Goal: Check status: Check status

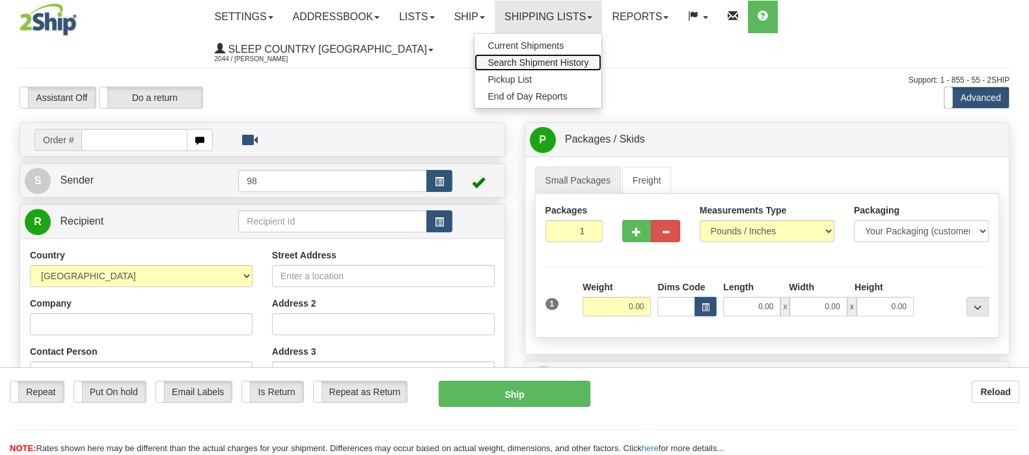
drag, startPoint x: 0, startPoint y: 0, endPoint x: 599, endPoint y: 68, distance: 602.4
click at [588, 57] on span "Search Shipment History" at bounding box center [537, 62] width 101 height 10
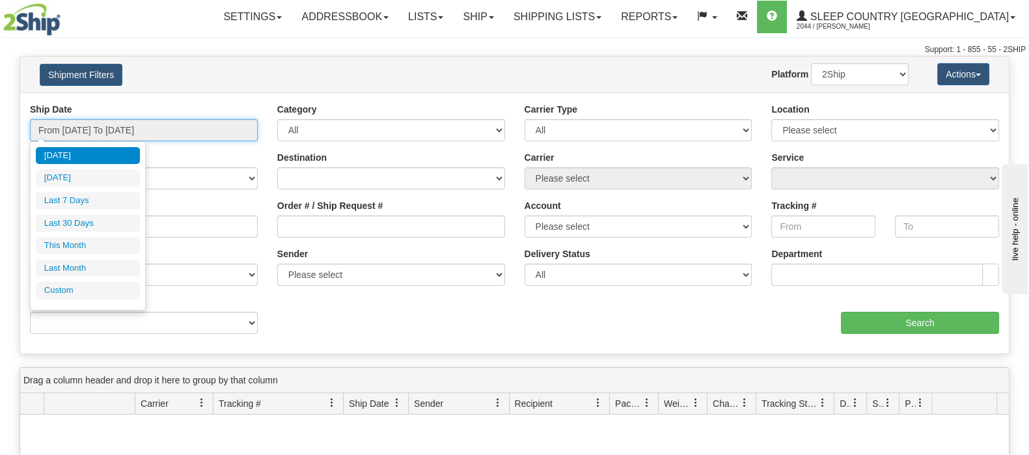
click at [116, 129] on input "From 09/02/2025 To 09/03/2025" at bounding box center [144, 130] width 228 height 22
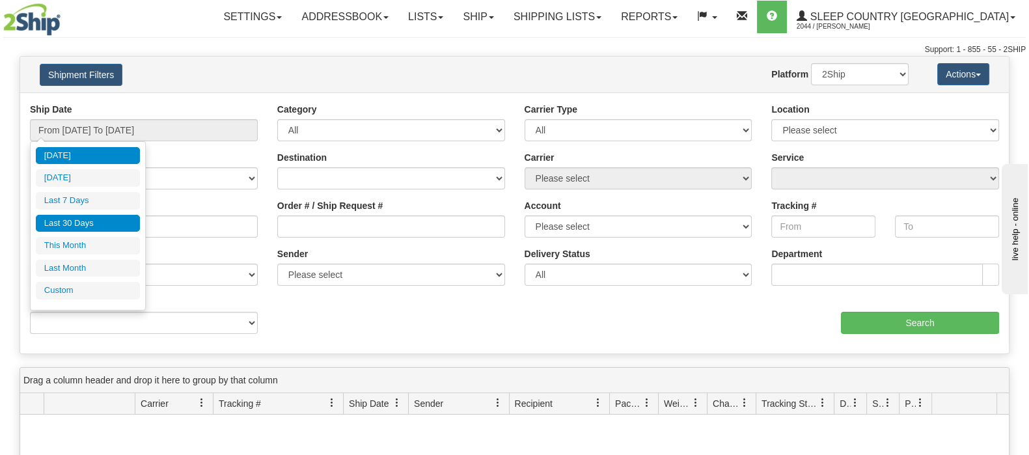
click at [102, 213] on ul "Today Yesterday Last 7 Days Last 30 Days This Month Last Month Custom" at bounding box center [88, 223] width 104 height 152
drag, startPoint x: 107, startPoint y: 223, endPoint x: 152, endPoint y: 223, distance: 44.2
click at [108, 223] on li "Last 30 Days" at bounding box center [88, 224] width 104 height 18
type input "From 08/05/2025 To 09/03/2025"
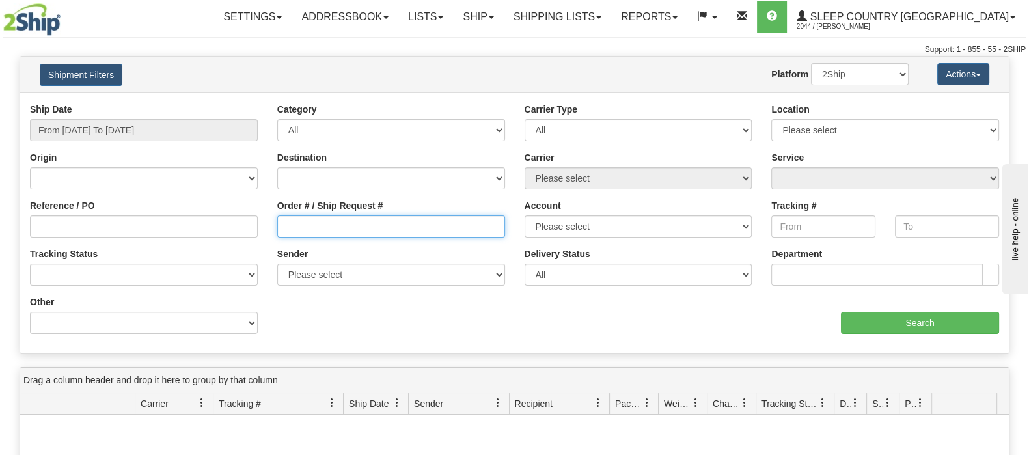
click at [405, 231] on input "Order # / Ship Request #" at bounding box center [391, 226] width 228 height 22
paste input "9000I041749"
type input "9000I041749"
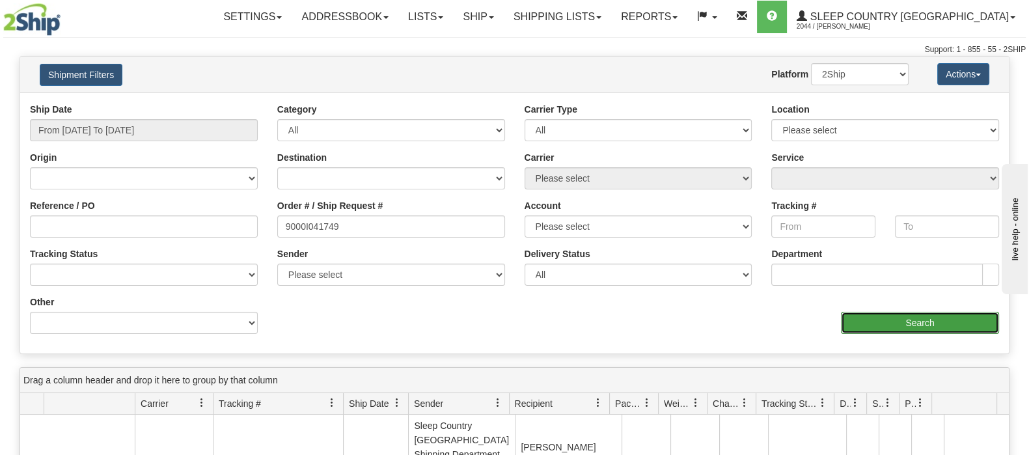
click at [903, 312] on input "Search" at bounding box center [920, 323] width 158 height 22
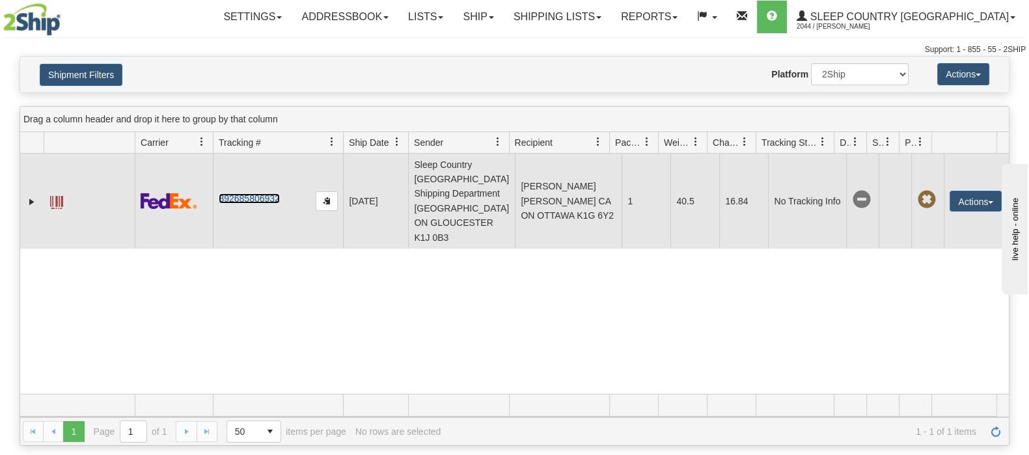
click at [233, 193] on link "392685806932" at bounding box center [249, 198] width 61 height 10
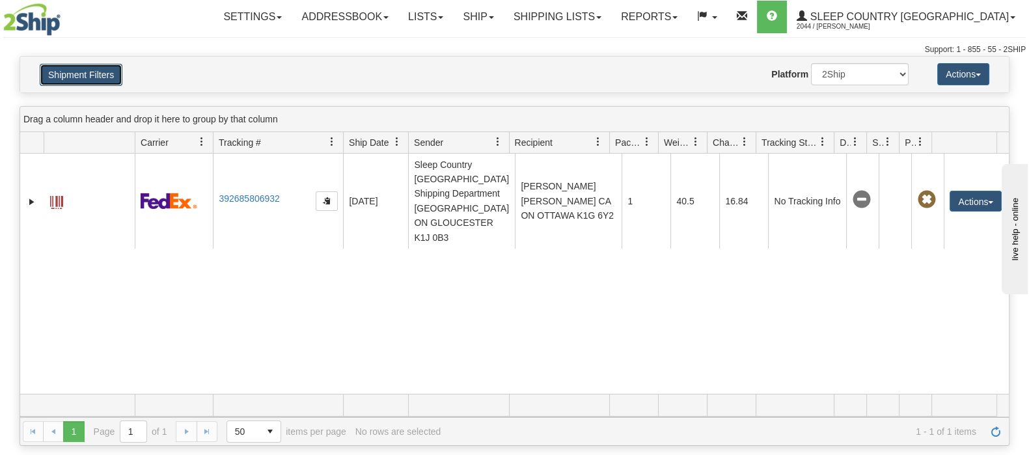
click at [68, 82] on button "Shipment Filters" at bounding box center [81, 75] width 83 height 22
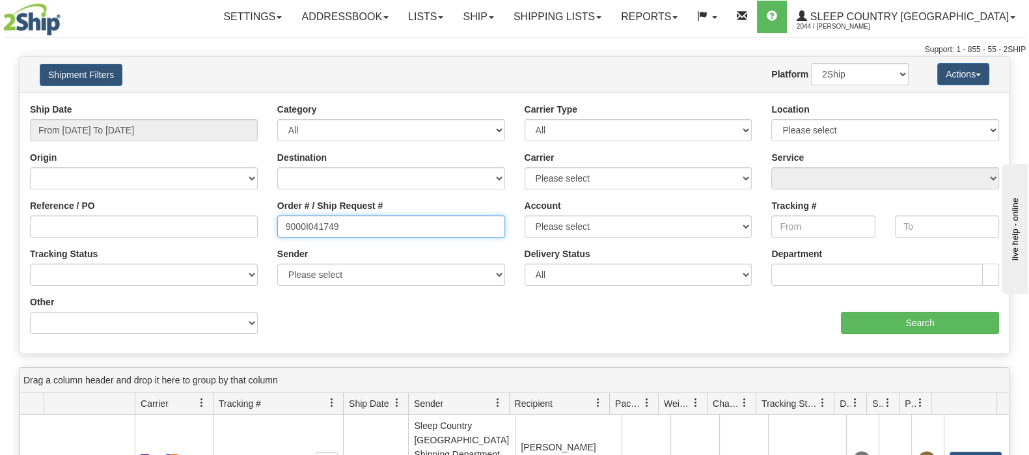
drag, startPoint x: 333, startPoint y: 225, endPoint x: 438, endPoint y: 271, distance: 115.1
click at [264, 103] on div "Reference / PO Order # / Ship Request # 9000I041749 Account Please select Canad…" at bounding box center [514, 103] width 988 height 0
paste input "298"
type input "9000I041298"
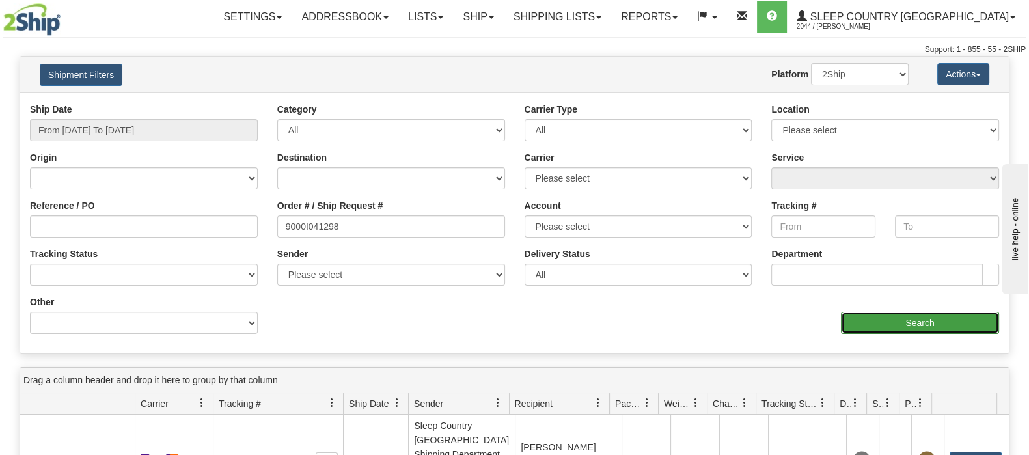
click at [968, 325] on input "Search" at bounding box center [920, 323] width 158 height 22
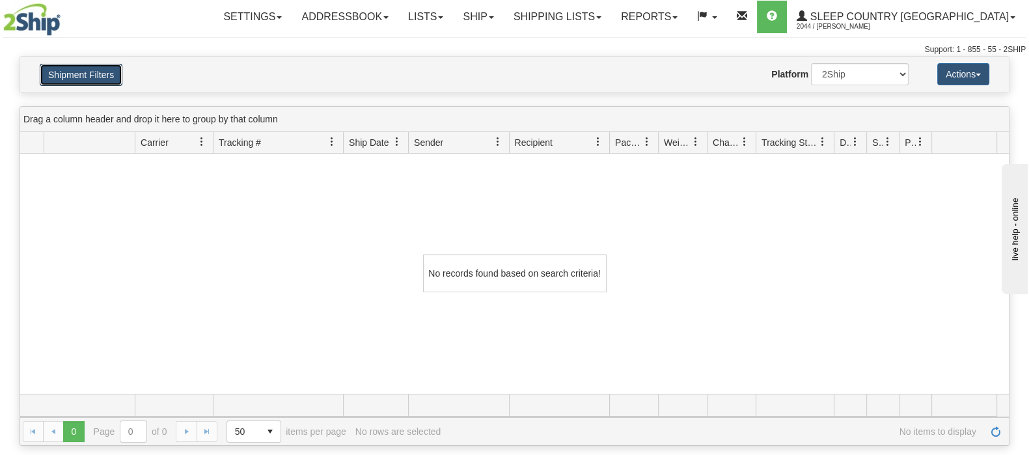
drag, startPoint x: 77, startPoint y: 64, endPoint x: 176, endPoint y: 117, distance: 111.5
click at [78, 64] on button "Shipment Filters" at bounding box center [81, 75] width 83 height 22
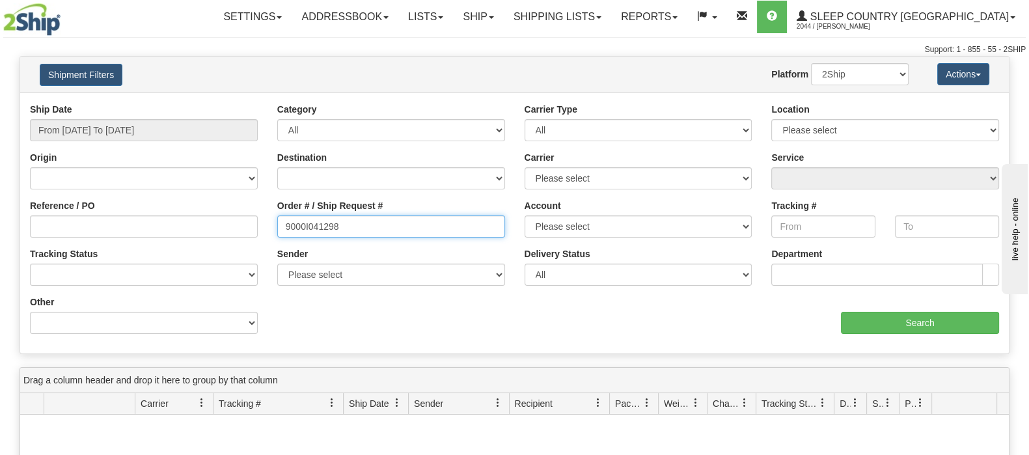
drag, startPoint x: 280, startPoint y: 220, endPoint x: 252, endPoint y: 220, distance: 28.0
click at [252, 103] on div "Reference / PO Order # / Ship Request # 9000I041298 Account Please select Canad…" at bounding box center [514, 103] width 988 height 0
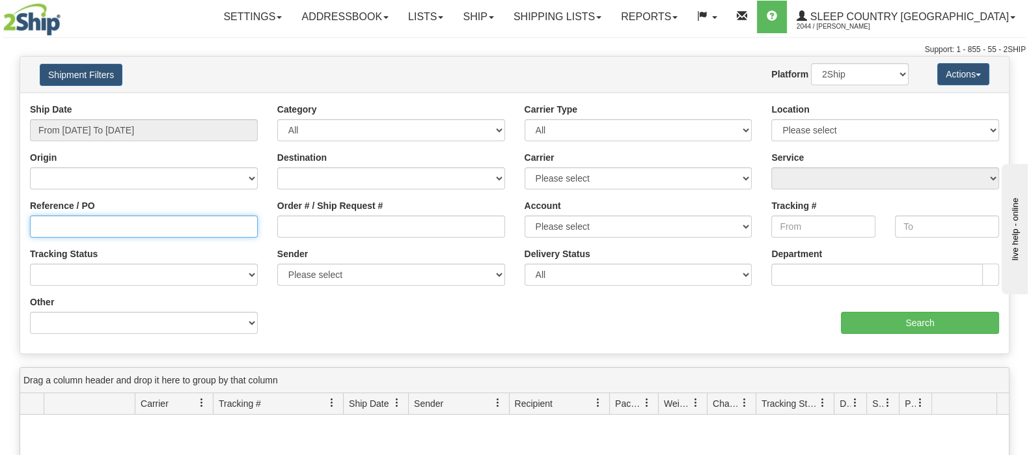
click at [218, 223] on input "Reference / PO" at bounding box center [144, 226] width 228 height 22
paste input "9000I041298"
type input "9000I041298"
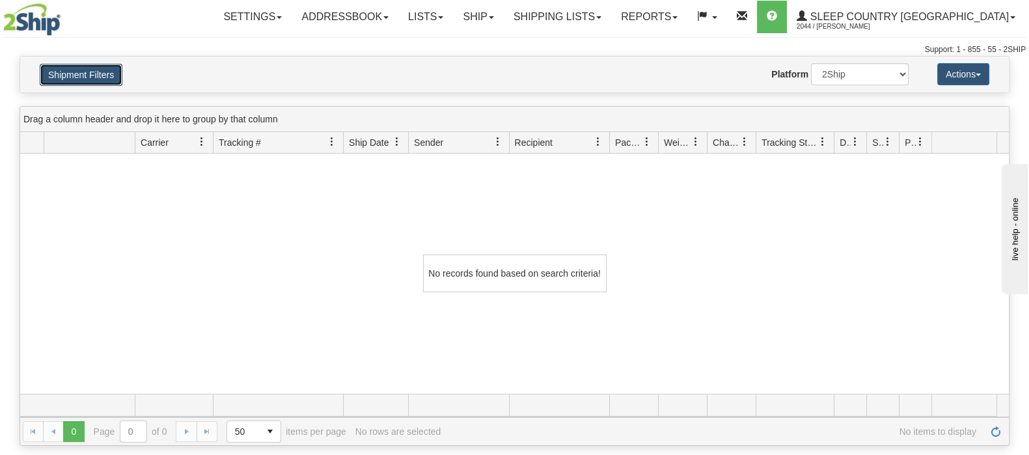
click at [117, 73] on button "Shipment Filters" at bounding box center [81, 75] width 83 height 22
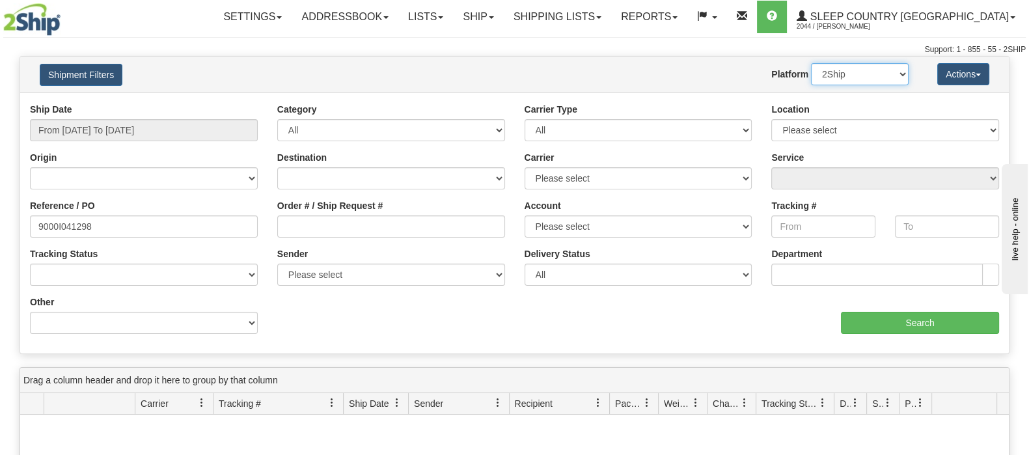
click at [881, 71] on select "2Ship Imported" at bounding box center [860, 74] width 98 height 22
select select "1"
click at [811, 63] on select "2Ship Imported" at bounding box center [860, 74] width 98 height 22
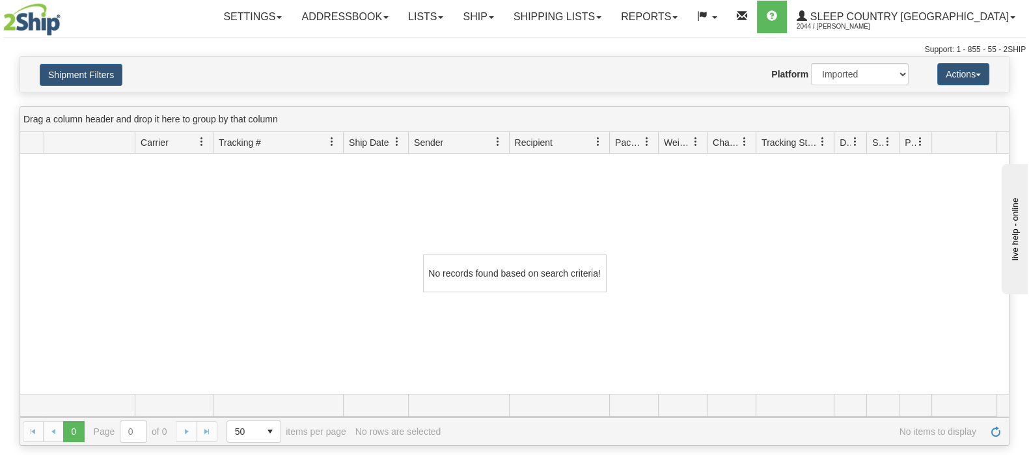
drag, startPoint x: 269, startPoint y: 252, endPoint x: 221, endPoint y: 201, distance: 69.5
click at [269, 252] on div "No records found based on search criteria!" at bounding box center [514, 274] width 988 height 240
click at [83, 64] on button "Shipment Filters" at bounding box center [81, 75] width 83 height 22
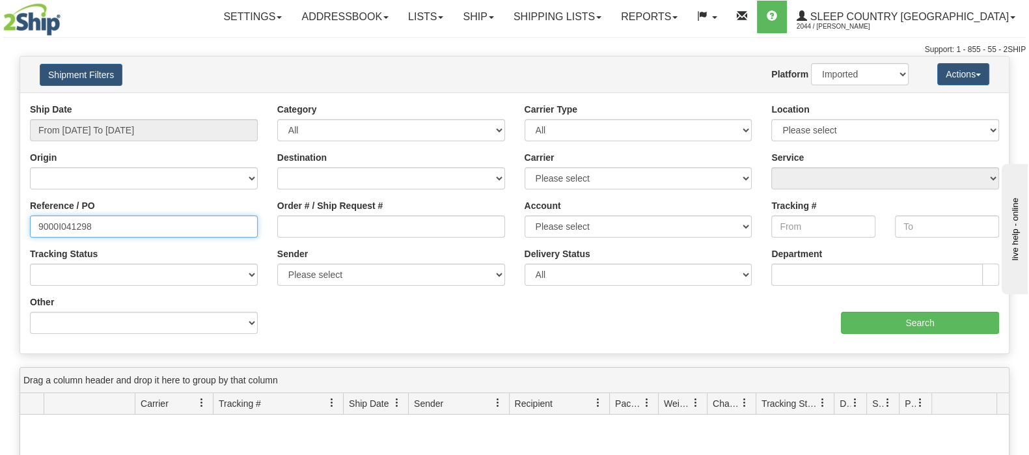
click at [118, 226] on input "9000I041298" at bounding box center [144, 226] width 228 height 22
click at [37, 225] on input "9000I041298" at bounding box center [144, 226] width 228 height 22
